Goal: Task Accomplishment & Management: Use online tool/utility

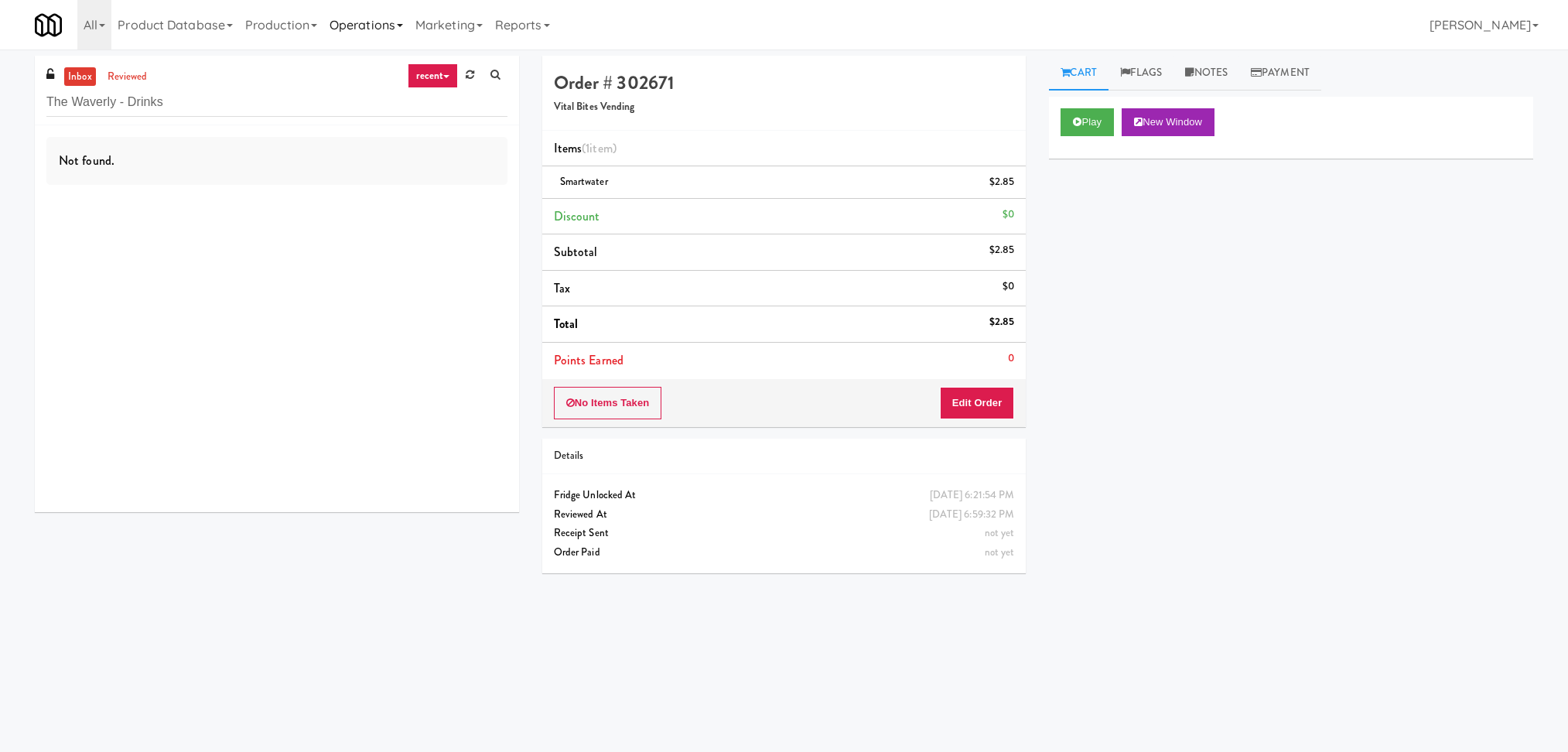
type input "The Waverly - Drinks"
click at [336, 212] on div "00:13" at bounding box center [307, 217] width 399 height 19
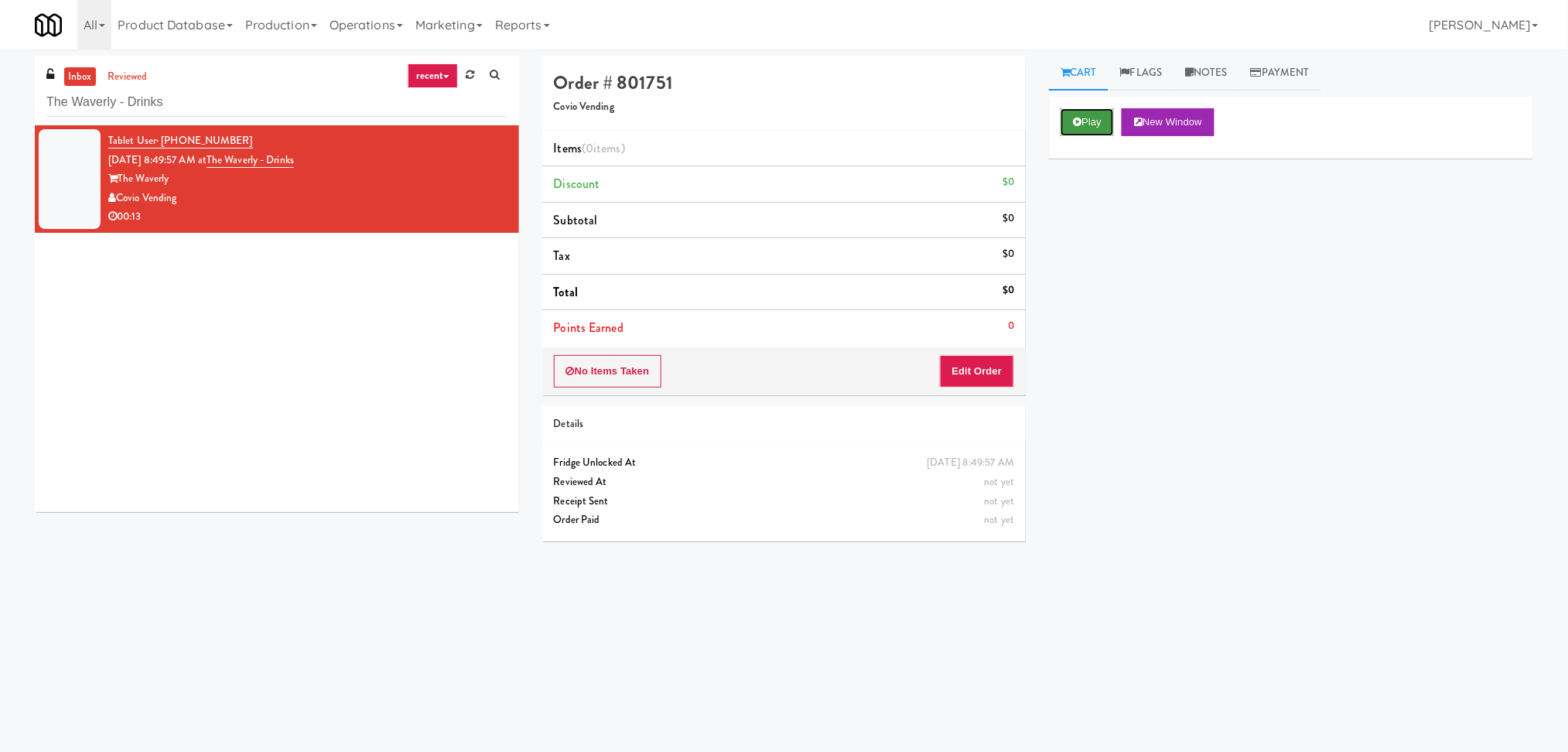
click at [1073, 135] on button "Play" at bounding box center [1088, 122] width 53 height 27
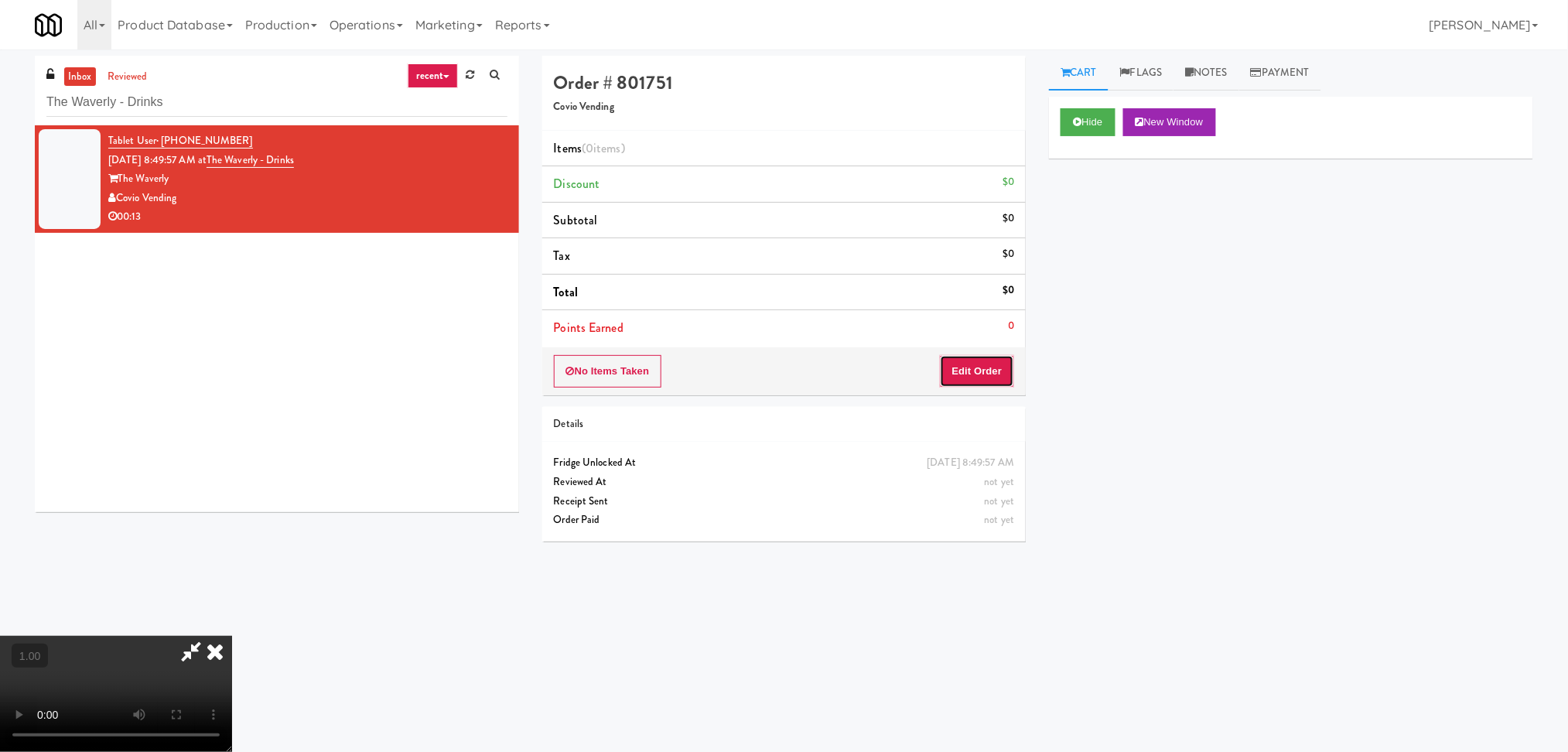
click at [979, 373] on button "Edit Order" at bounding box center [978, 371] width 75 height 32
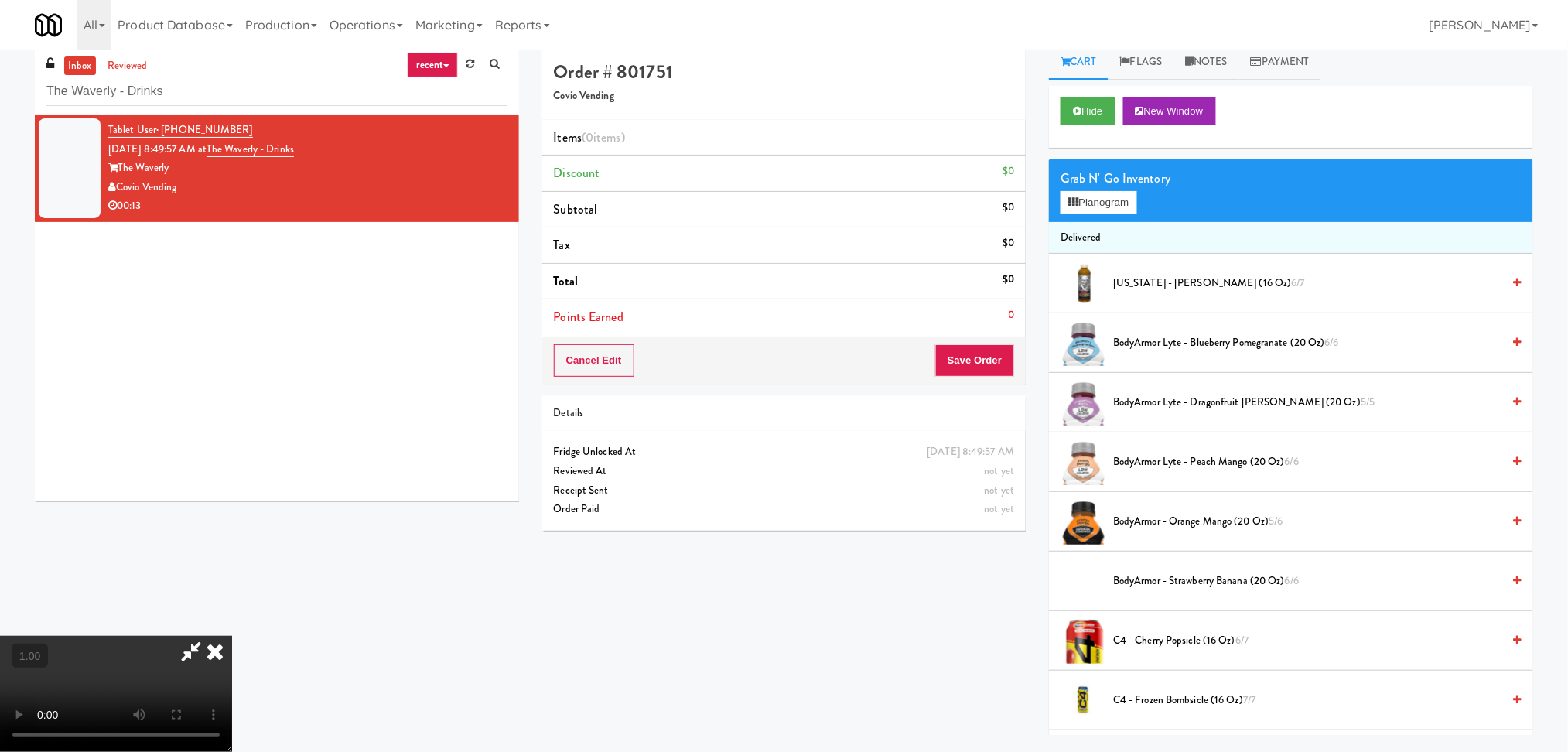
scroll to position [49, 0]
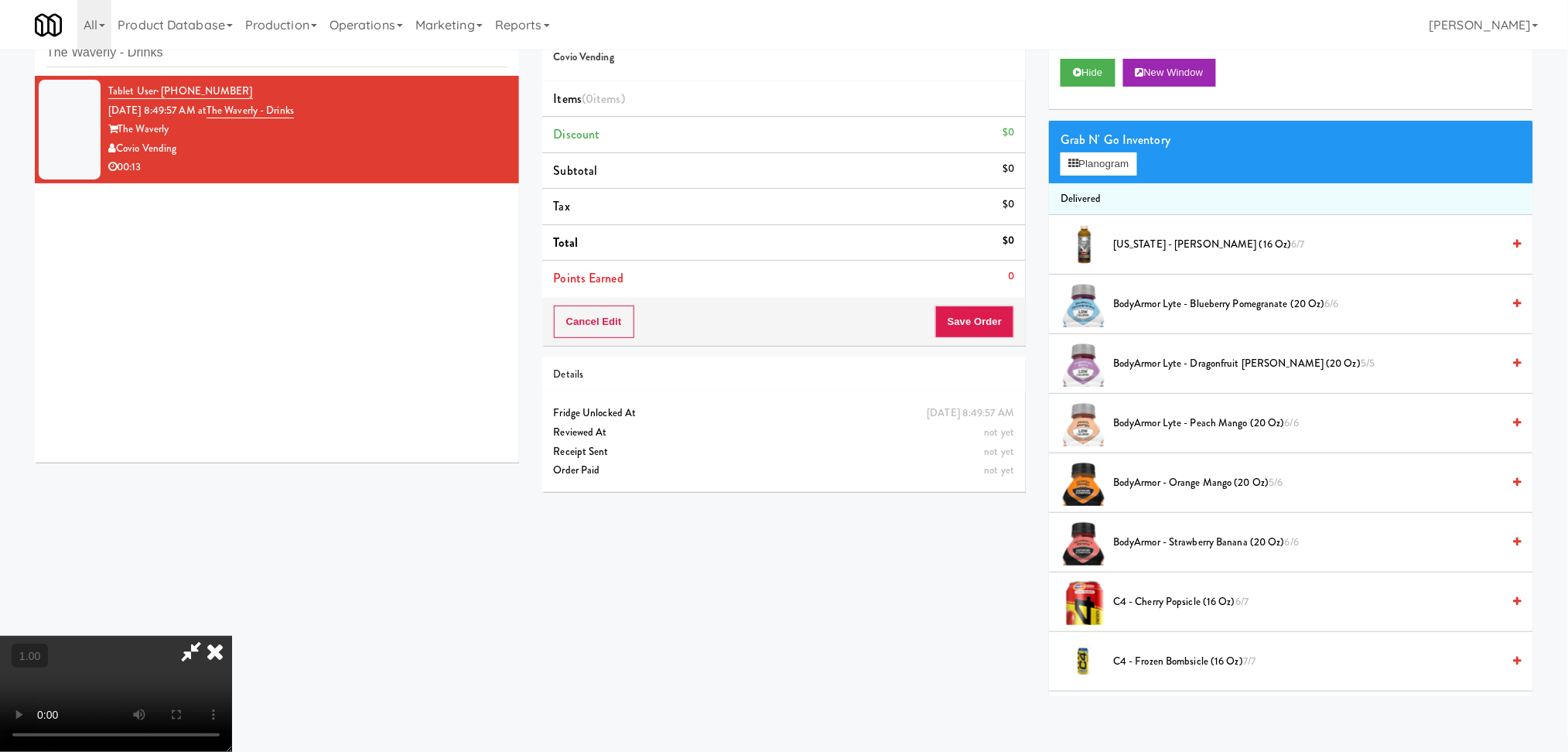
click at [212, 636] on video at bounding box center [116, 694] width 232 height 116
click at [232, 636] on video at bounding box center [116, 694] width 232 height 116
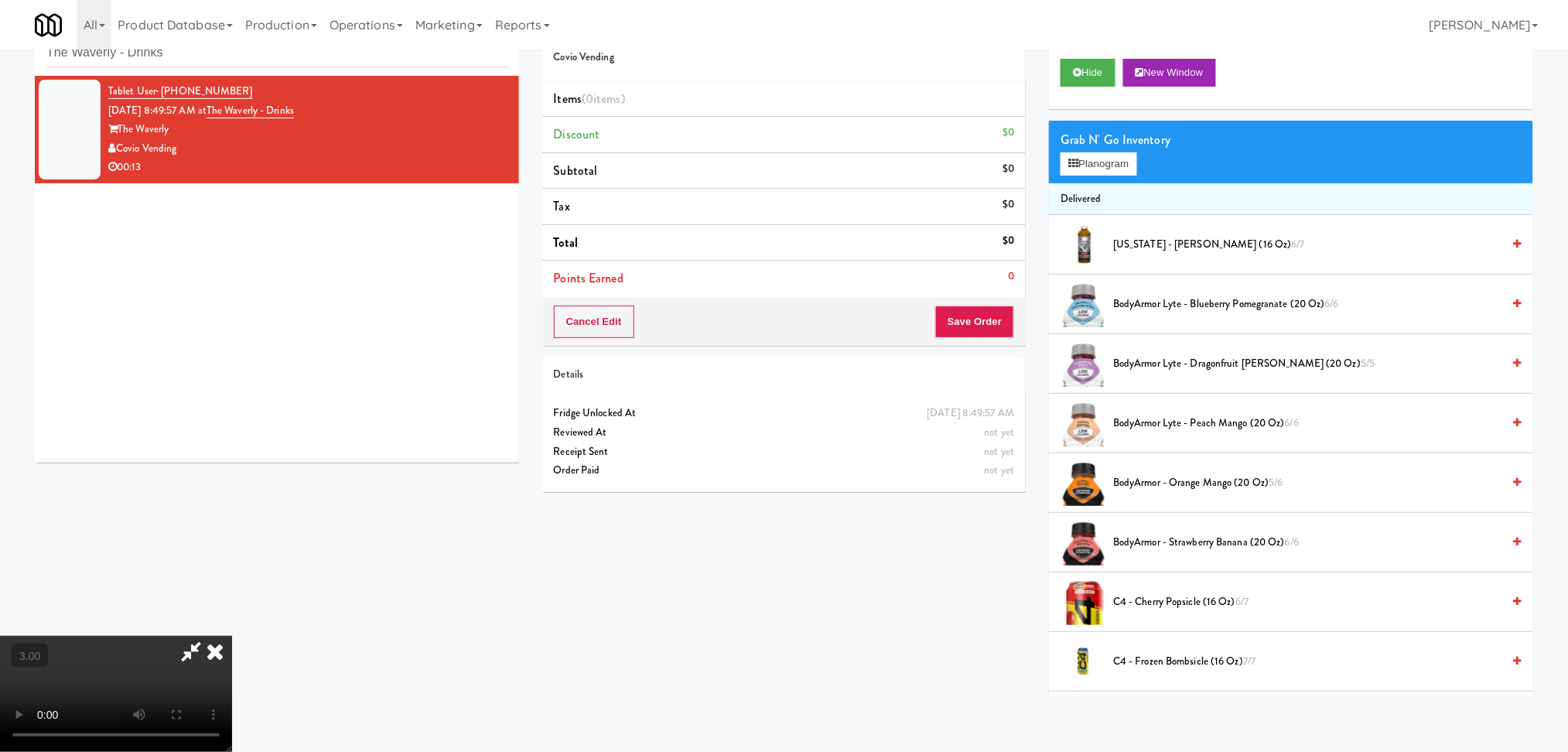
click at [139, 636] on video at bounding box center [116, 694] width 232 height 116
click at [232, 666] on video at bounding box center [116, 694] width 232 height 116
click at [0, 735] on video at bounding box center [116, 694] width 232 height 116
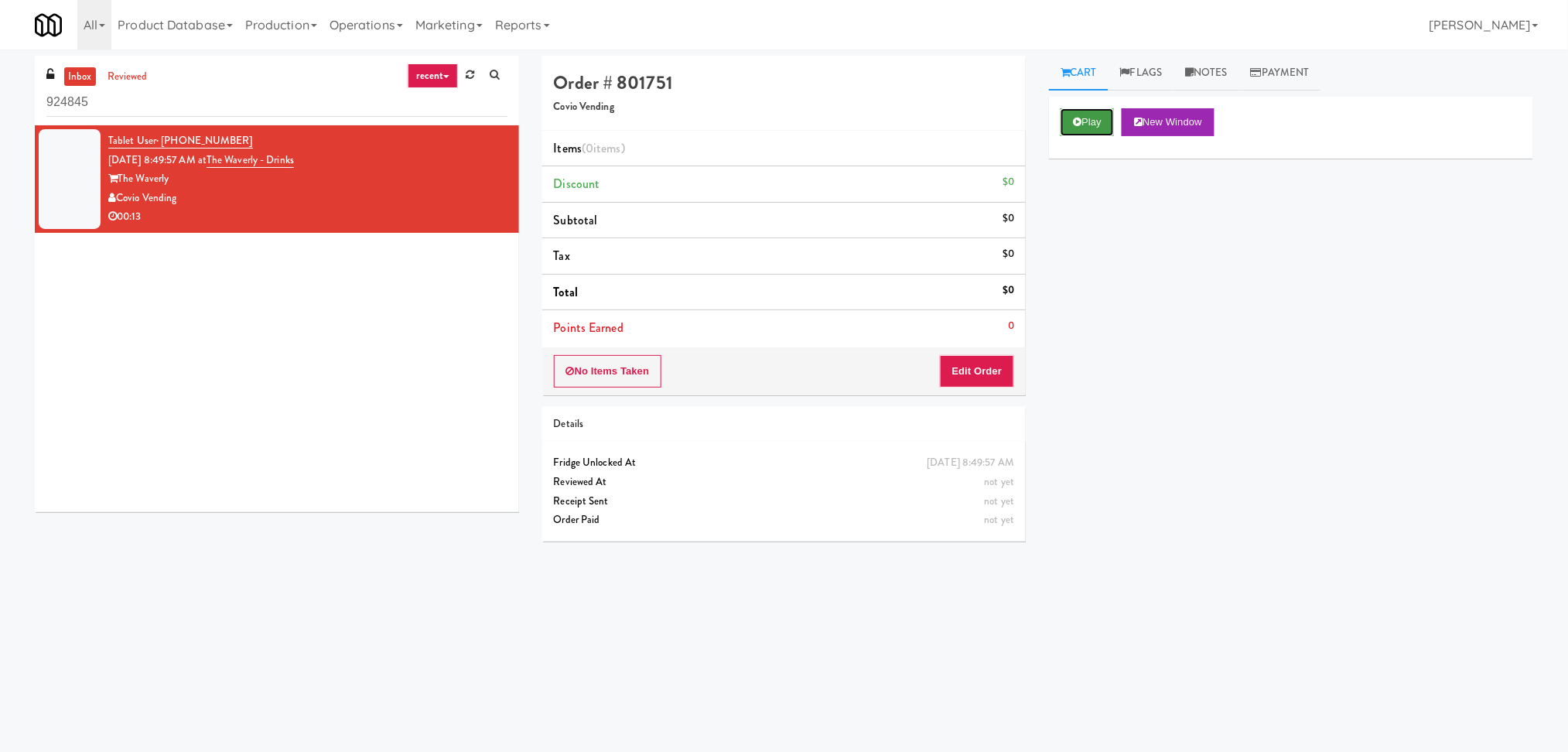
click at [1063, 124] on button "Play" at bounding box center [1088, 122] width 53 height 27
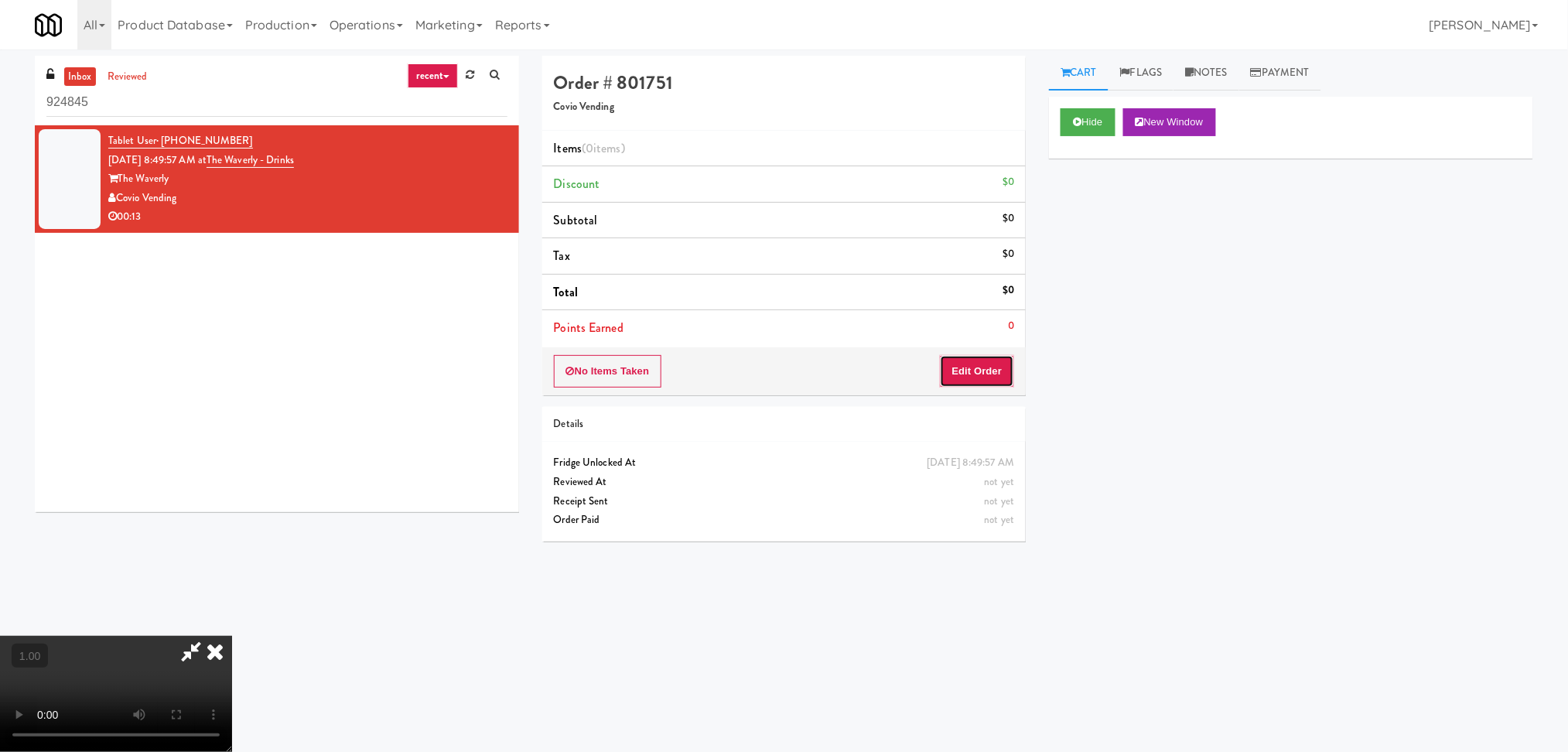
click at [987, 377] on button "Edit Order" at bounding box center [978, 371] width 75 height 32
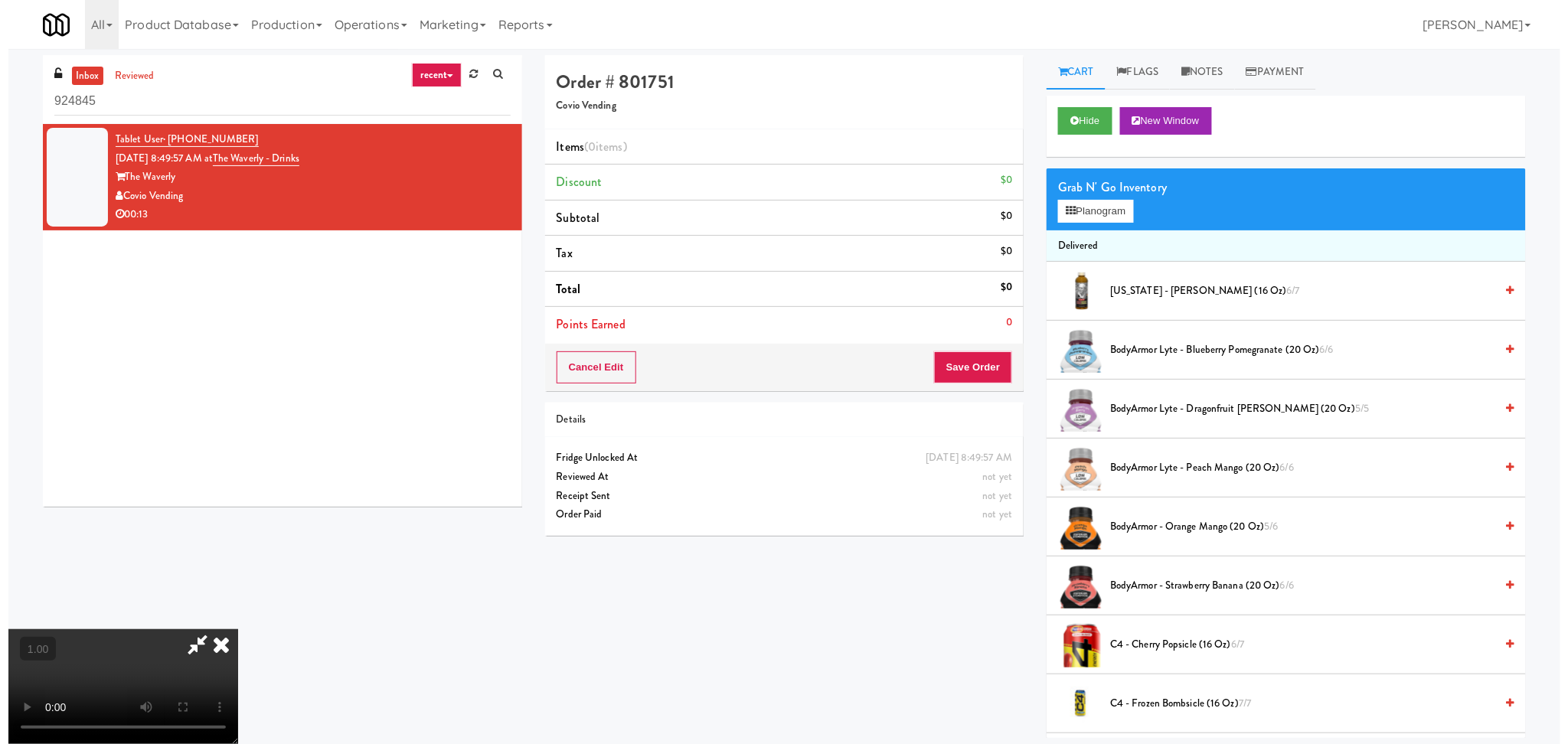
scroll to position [49, 0]
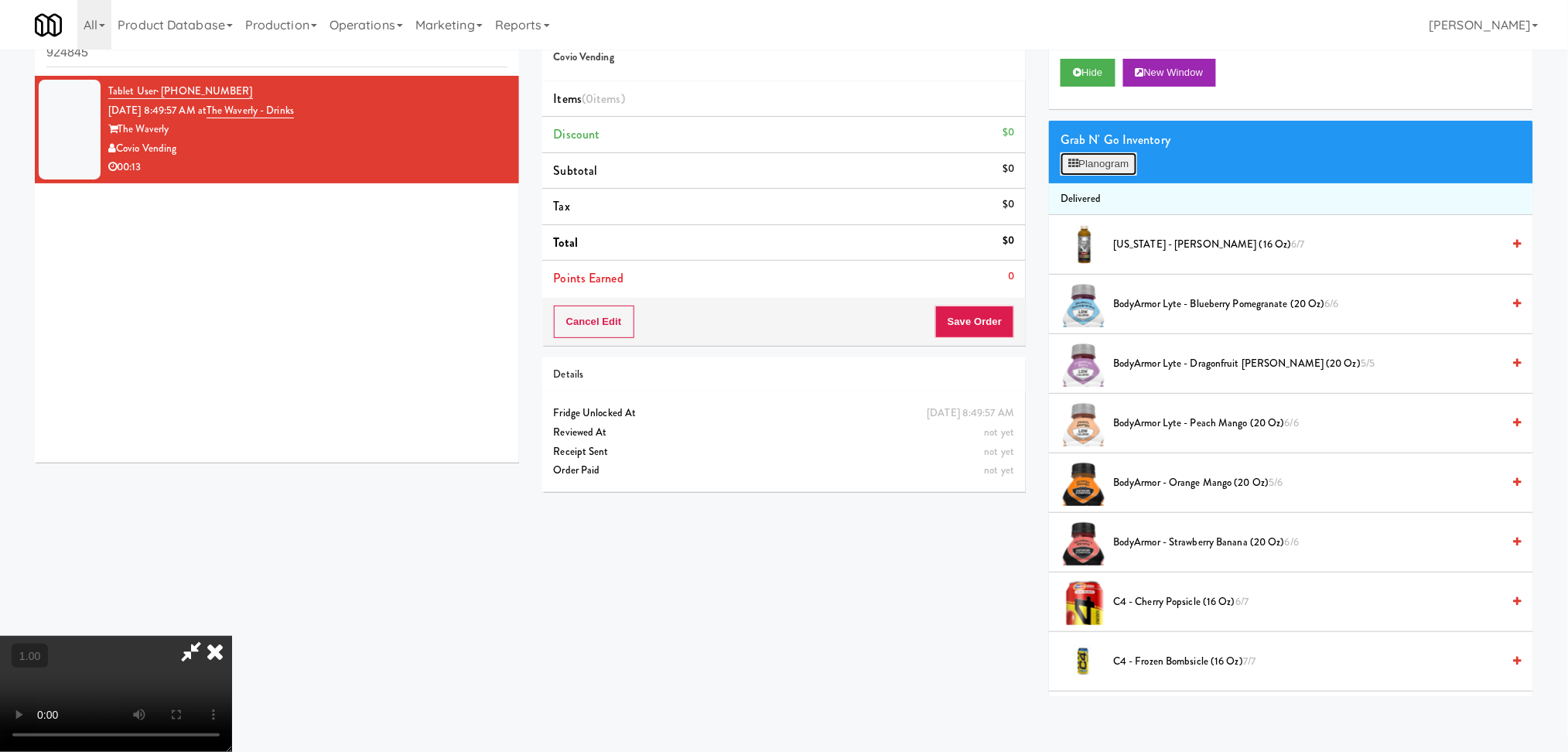
click at [1089, 164] on button "Planogram" at bounding box center [1098, 164] width 76 height 23
